Goal: Check status

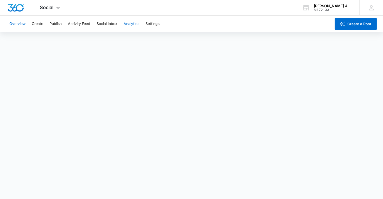
click at [131, 23] on button "Analytics" at bounding box center [132, 24] width 16 height 17
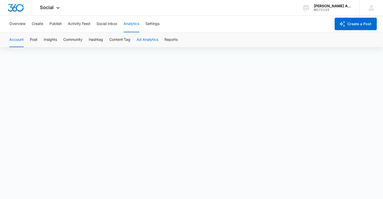
scroll to position [4, 0]
click at [148, 39] on button "Ad Analytics" at bounding box center [148, 40] width 22 height 15
click at [58, 8] on icon at bounding box center [58, 9] width 6 height 6
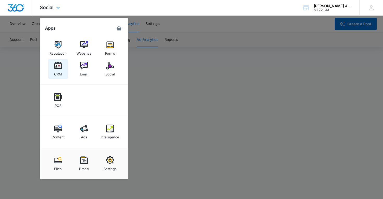
click at [58, 67] on img at bounding box center [58, 66] width 8 height 8
